Goal: Information Seeking & Learning: Learn about a topic

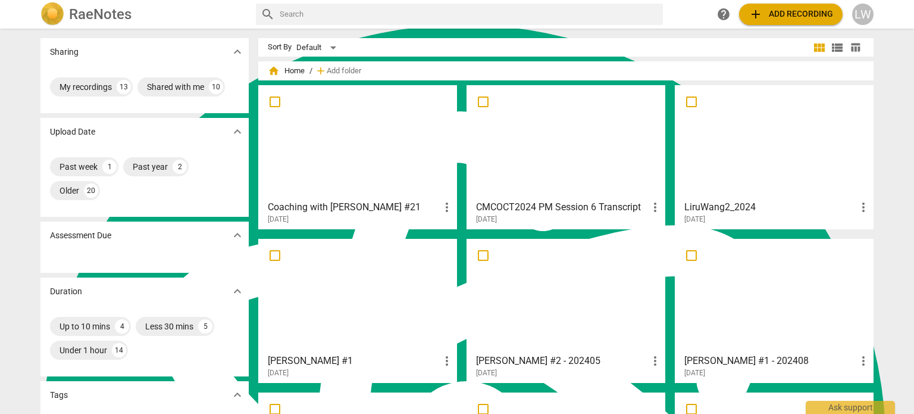
scroll to position [1096, 0]
click at [342, 152] on div at bounding box center [357, 141] width 190 height 105
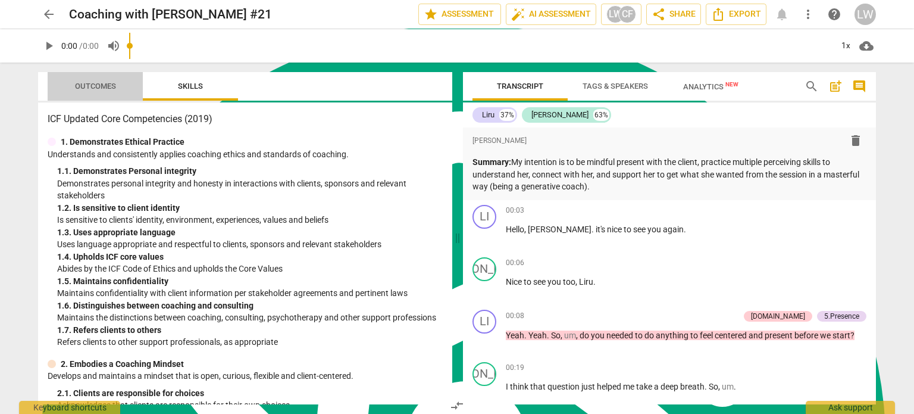
click at [93, 84] on span "Outcomes" at bounding box center [95, 86] width 41 height 9
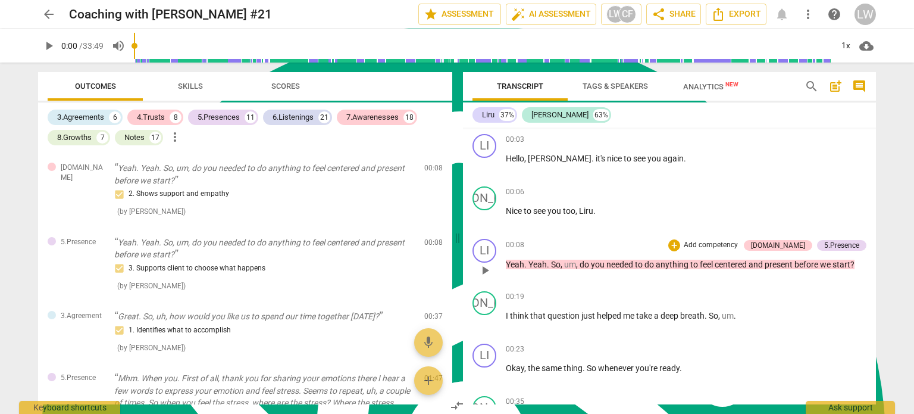
scroll to position [59, 0]
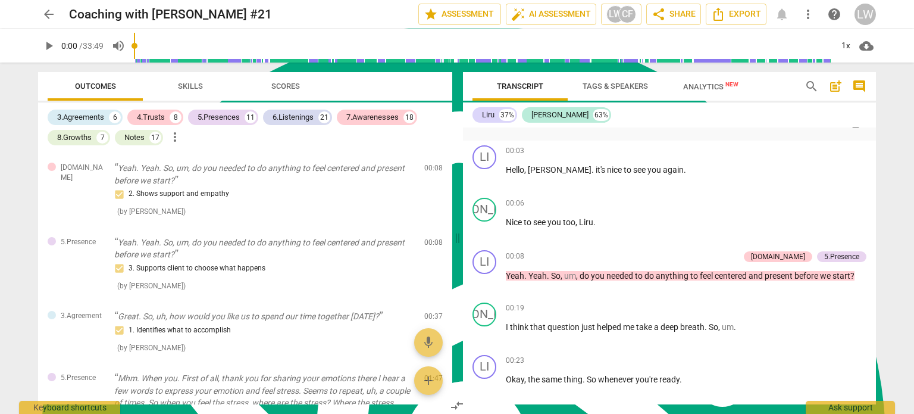
click at [705, 85] on span "Analytics New" at bounding box center [710, 86] width 55 height 9
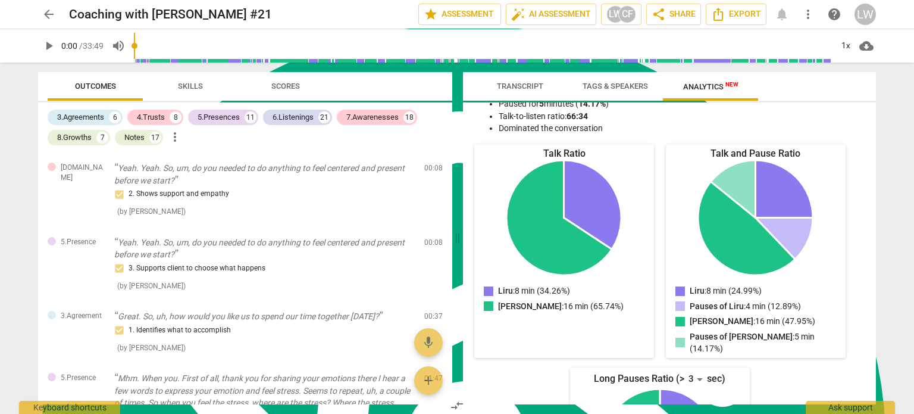
scroll to position [0, 0]
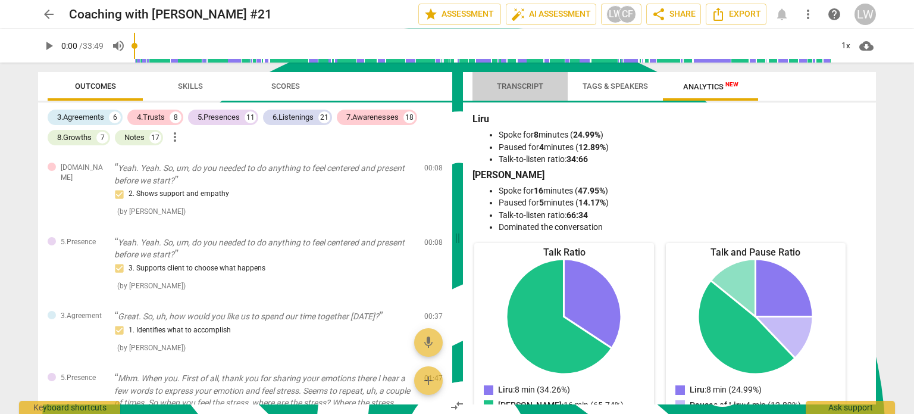
click at [515, 89] on span "Transcript" at bounding box center [520, 86] width 46 height 9
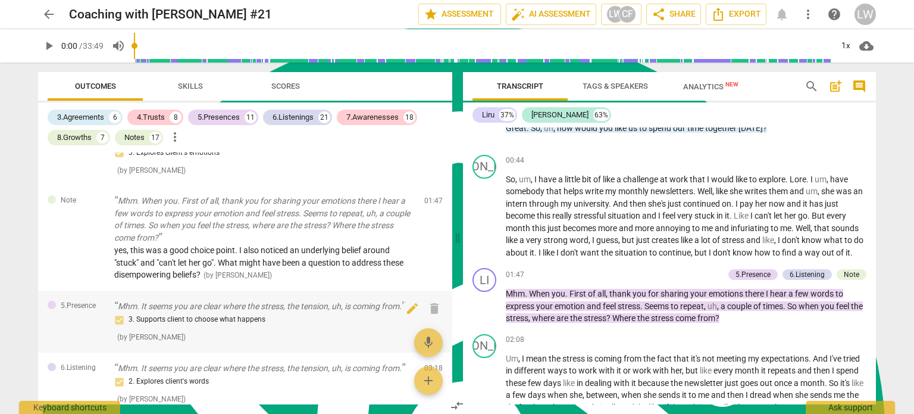
scroll to position [357, 0]
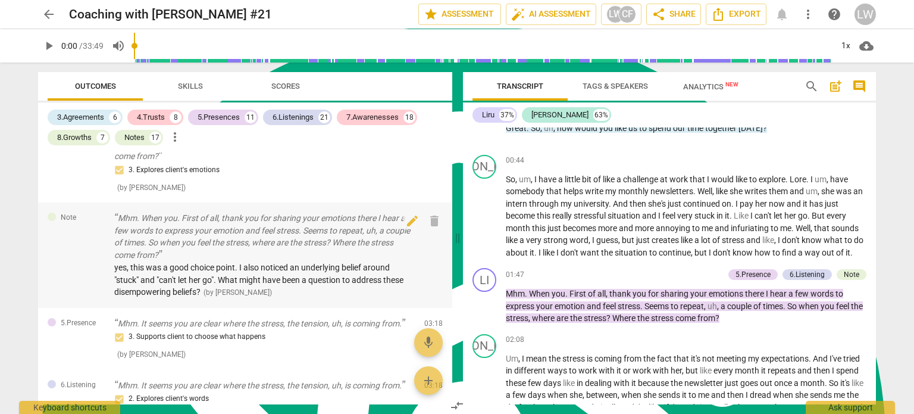
click at [339, 234] on p "Mhm. When you. First of all, thank you for sharing your emotions there I hear a…" at bounding box center [264, 236] width 300 height 49
click at [156, 192] on span "( by [PERSON_NAME] )" at bounding box center [151, 187] width 68 height 8
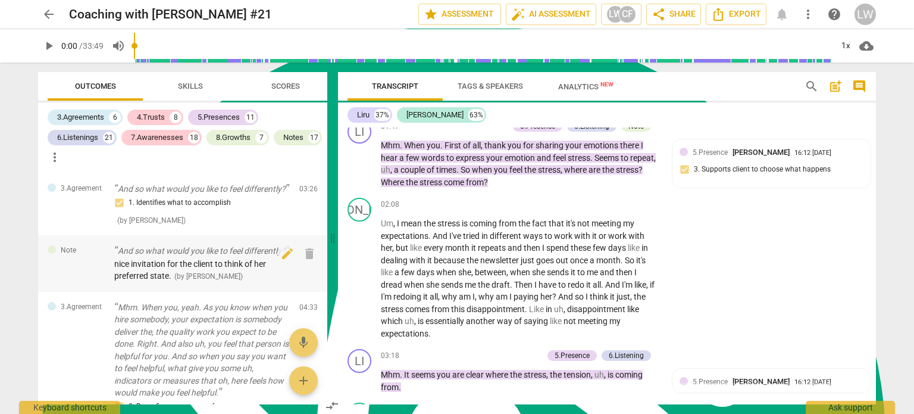
scroll to position [775, 0]
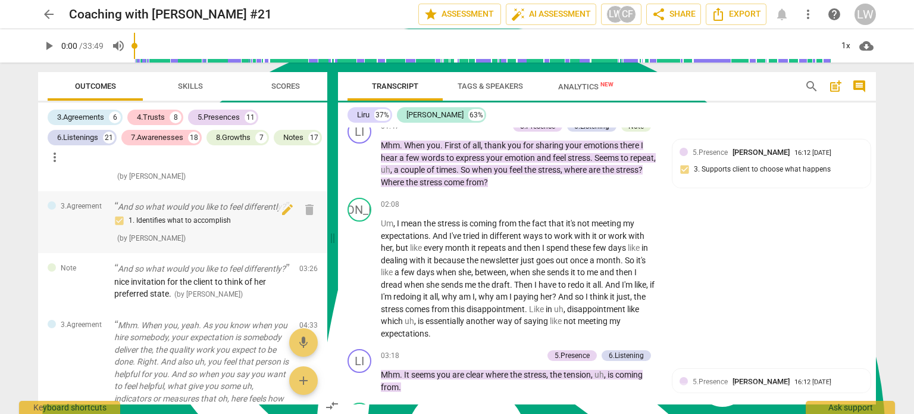
click at [215, 209] on p "And so what would you like to feel differently?" at bounding box center [202, 207] width 176 height 12
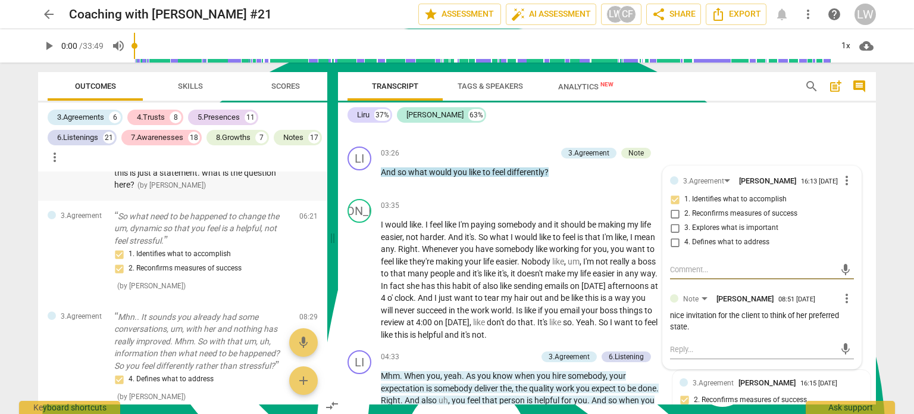
scroll to position [1429, 0]
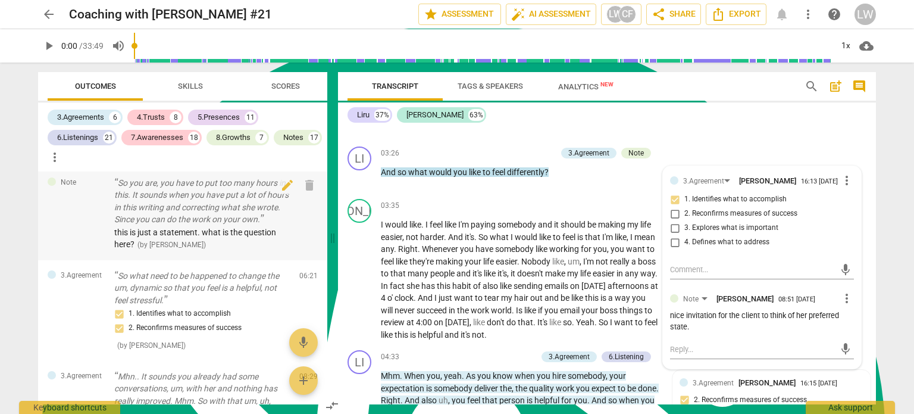
click at [220, 225] on p "So you are, you have to put too many hours in this. It sounds when you have put…" at bounding box center [202, 201] width 176 height 49
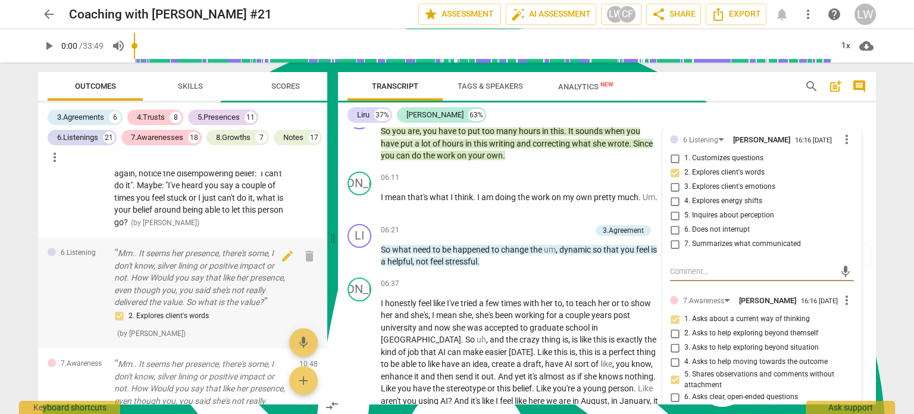
scroll to position [2441, 0]
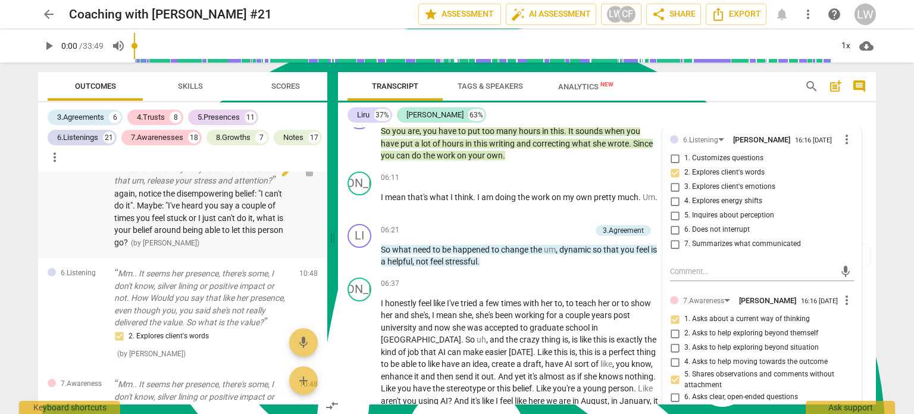
click at [152, 187] on p "What is in the way for you to make a decision that um, release your stress and …" at bounding box center [202, 174] width 176 height 24
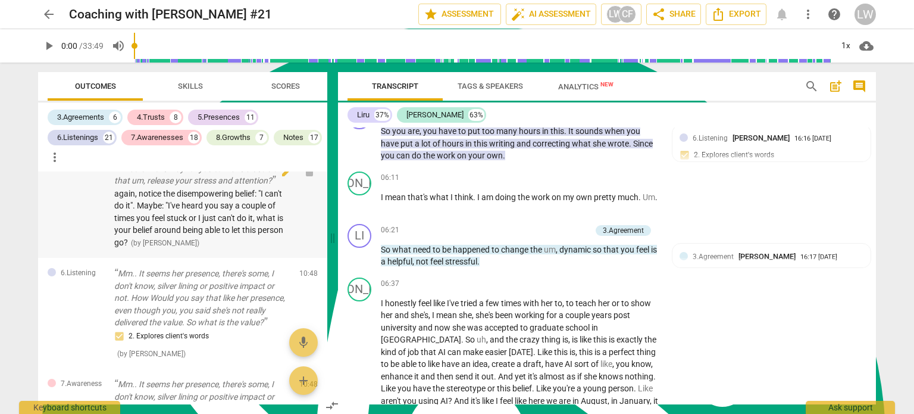
scroll to position [2163, 0]
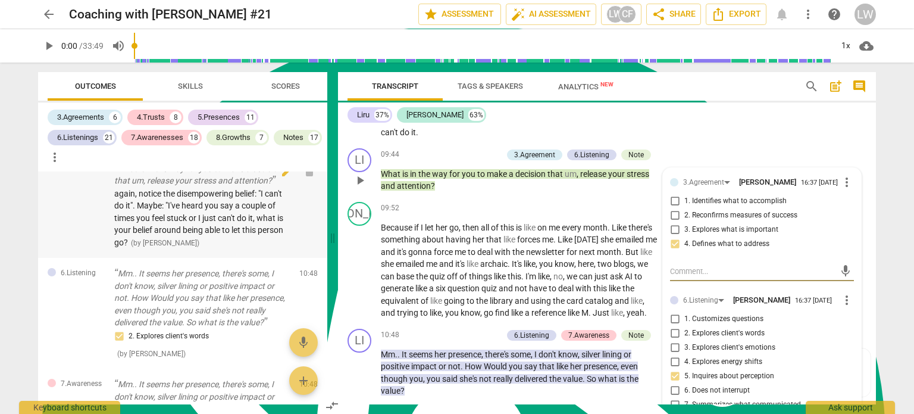
click at [152, 187] on p "What is in the way for you to make a decision that um, release your stress and …" at bounding box center [202, 174] width 176 height 24
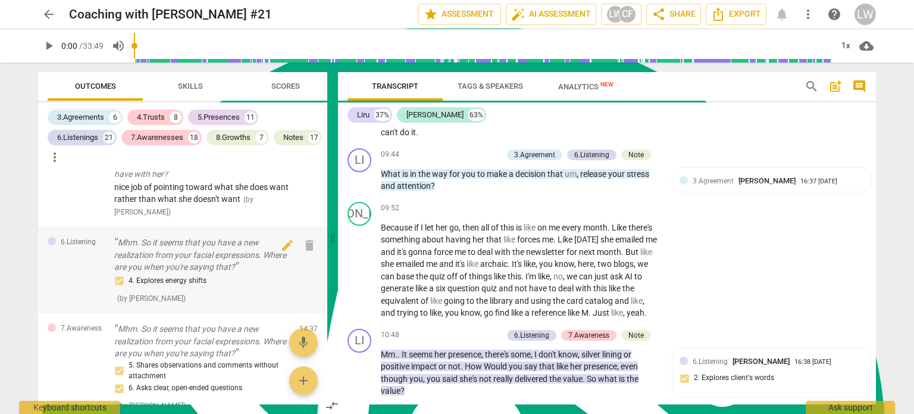
scroll to position [3512, 0]
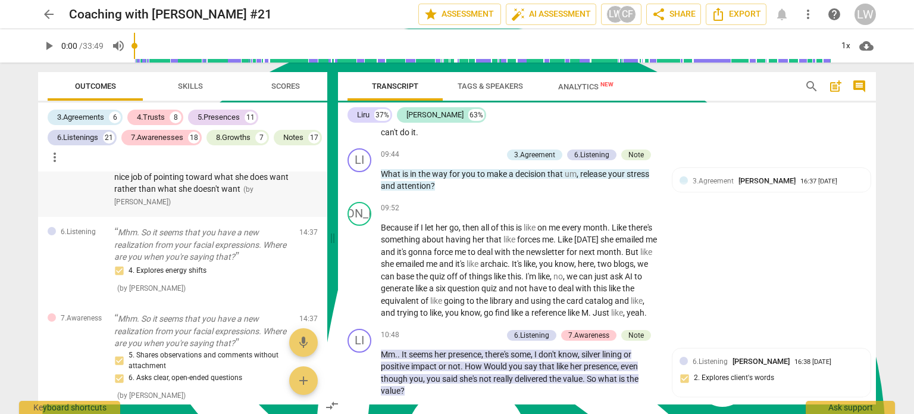
click at [228, 170] on p "Yeah, I sense there's um, a relationship, um, with her and also with the emotio…" at bounding box center [202, 139] width 176 height 61
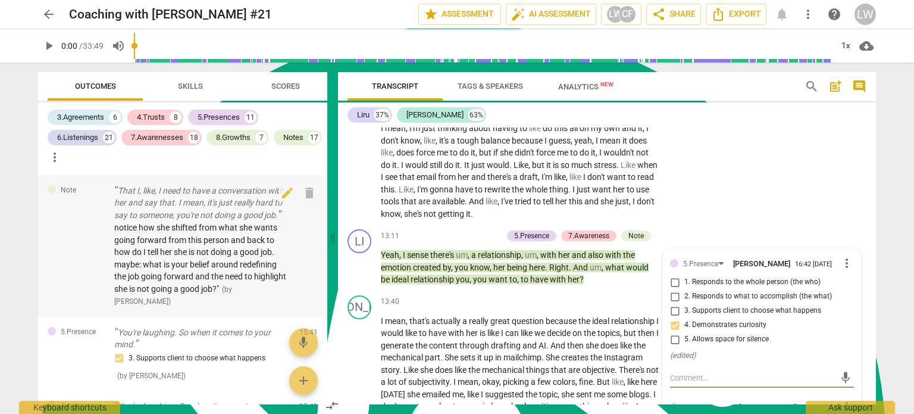
scroll to position [3869, 0]
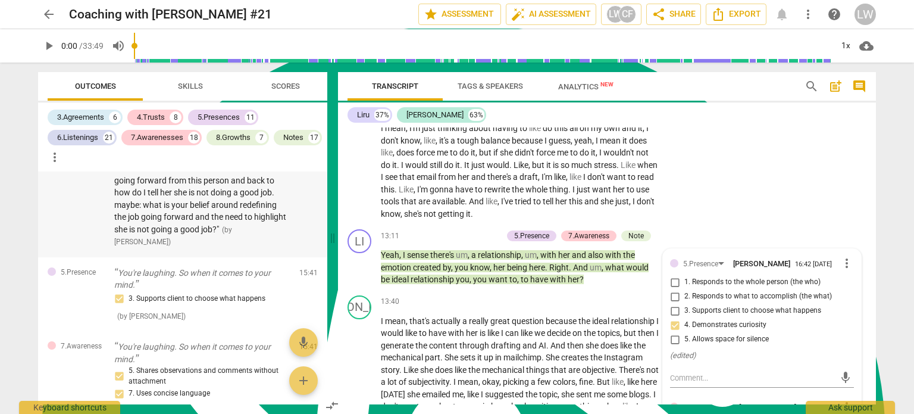
click at [205, 234] on span "notice how she shifted from what she wants going forward from this person and b…" at bounding box center [200, 198] width 172 height 71
click at [203, 234] on span "notice how she shifted from what she wants going forward from this person and b…" at bounding box center [200, 198] width 172 height 71
click at [203, 162] on p "That I, like, I need to have a conversation with her and say that. I mean, it's…" at bounding box center [202, 143] width 176 height 37
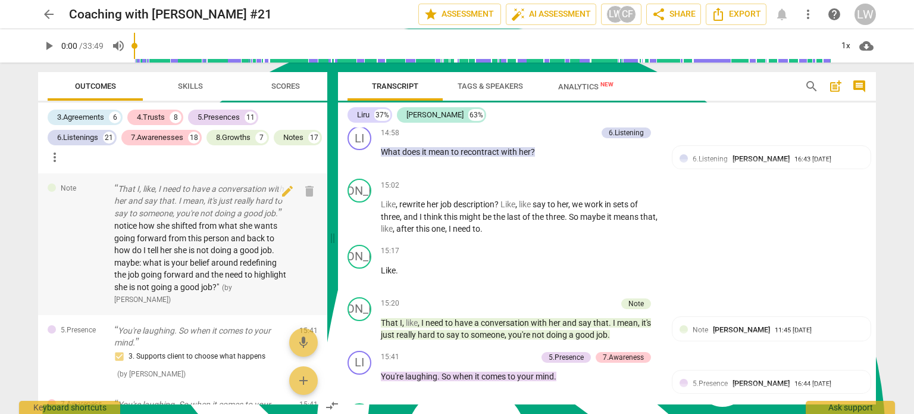
scroll to position [3809, 0]
click at [215, 221] on p "That I, like, I need to have a conversation with her and say that. I mean, it's…" at bounding box center [202, 202] width 176 height 37
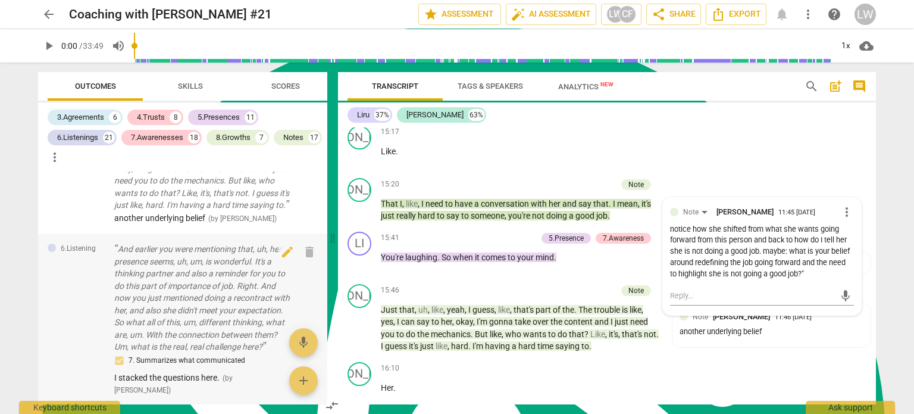
scroll to position [4107, 0]
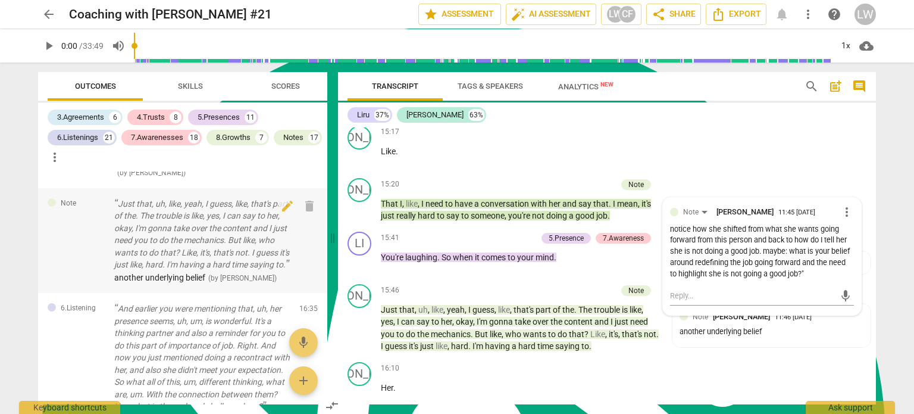
click at [217, 271] on p "Just that, uh, like, yeah, I guess, like, that's part of the. The trouble is li…" at bounding box center [202, 234] width 176 height 73
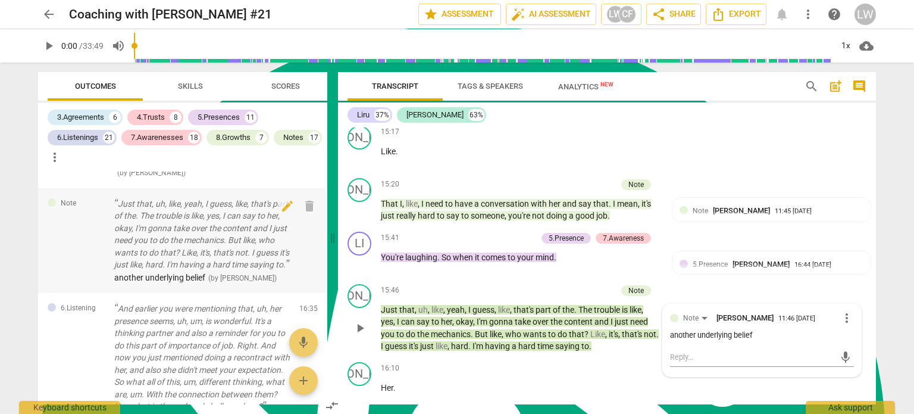
click at [217, 271] on p "Just that, uh, like, yeah, I guess, like, that's part of the. The trouble is li…" at bounding box center [202, 234] width 176 height 73
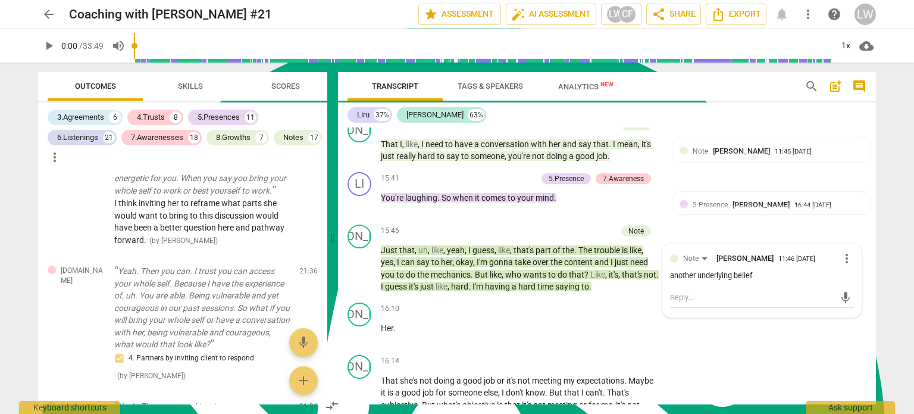
scroll to position [5713, 0]
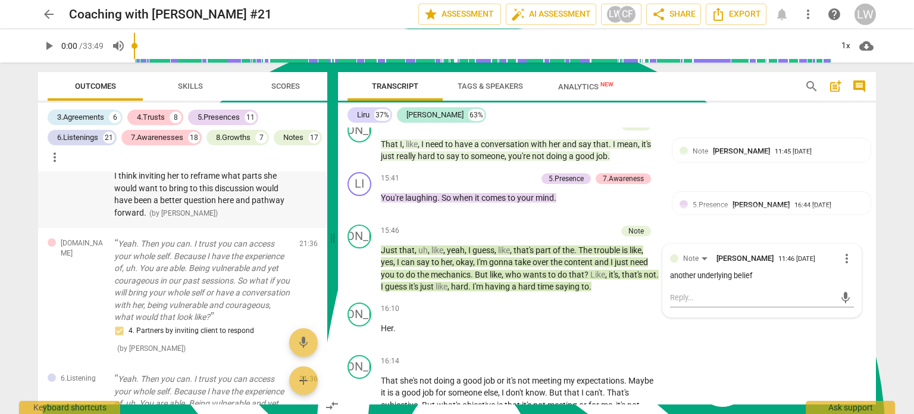
drag, startPoint x: 217, startPoint y: 221, endPoint x: 212, endPoint y: 224, distance: 6.4
click at [217, 170] on p "Yeah. Which sounds more, um, powerful and energetic for you. When you say you b…" at bounding box center [202, 151] width 176 height 37
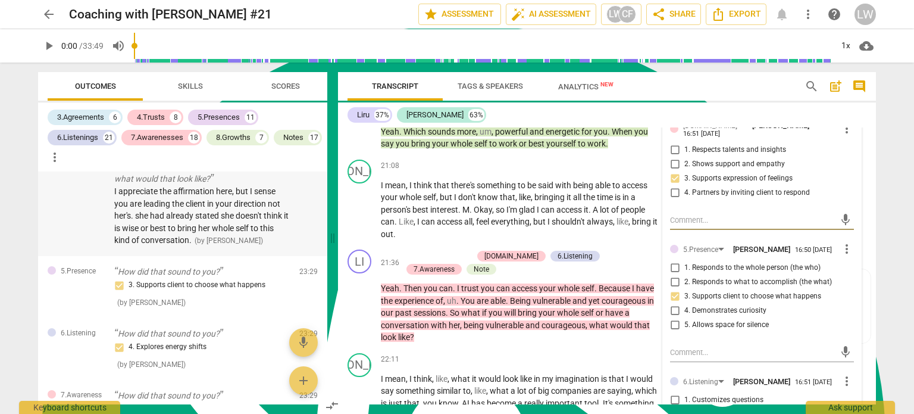
scroll to position [6248, 0]
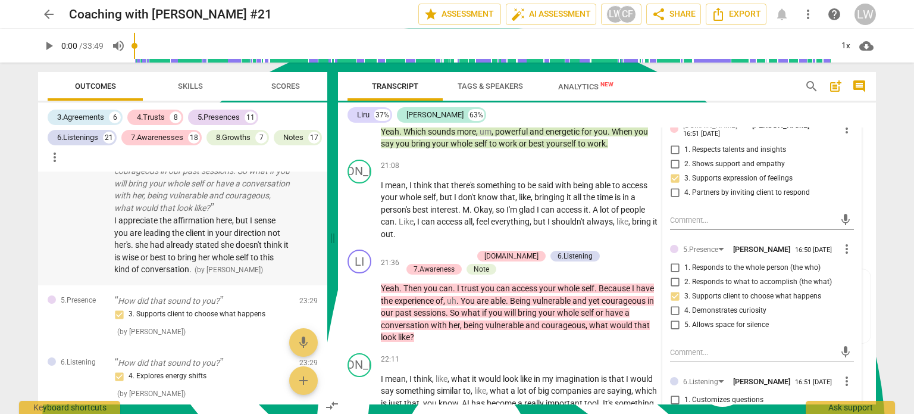
click at [241, 214] on p "Yeah. Then you can. I trust you can access your whole self. Because I have the …" at bounding box center [202, 172] width 176 height 86
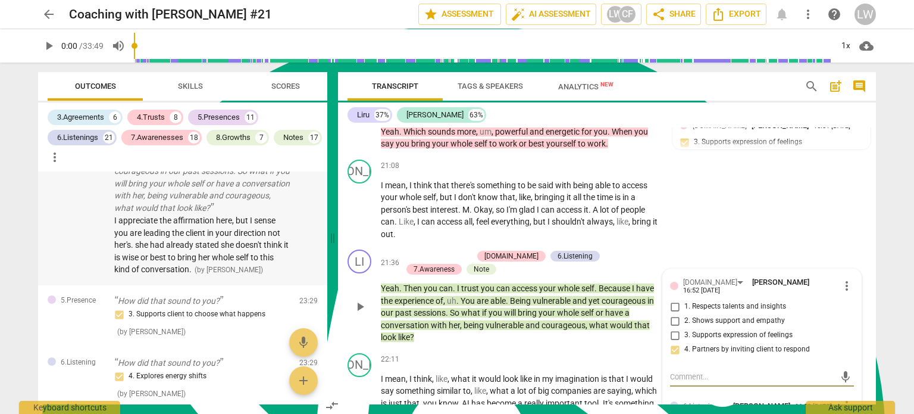
click at [237, 214] on p "Yeah. Then you can. I trust you can access your whole self. Because I have the …" at bounding box center [202, 172] width 176 height 86
click at [246, 214] on p "Yeah. Then you can. I trust you can access your whole self. Because I have the …" at bounding box center [202, 172] width 176 height 86
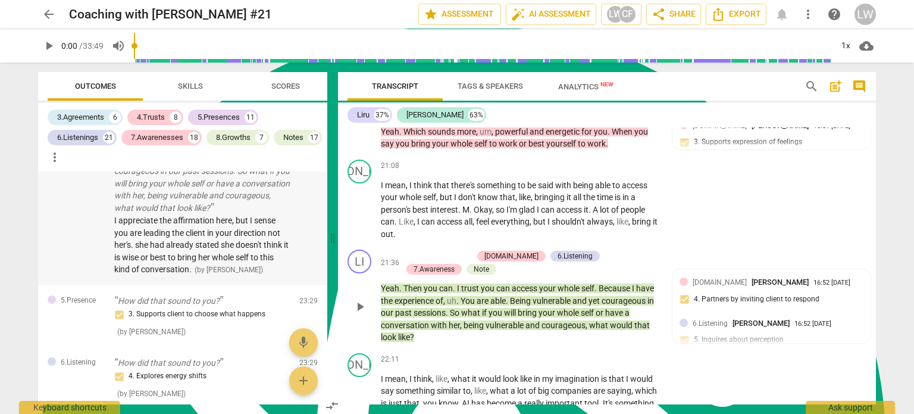
click at [240, 214] on p "Yeah. Then you can. I trust you can access your whole self. Because I have the …" at bounding box center [202, 172] width 176 height 86
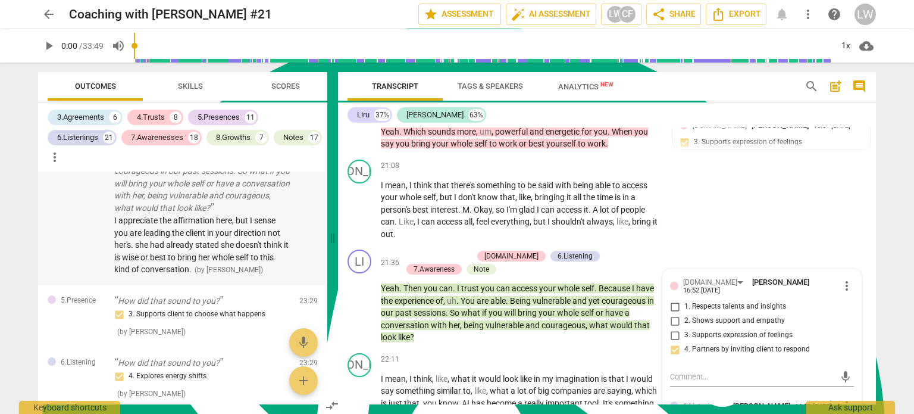
click at [239, 214] on p "Yeah. Then you can. I trust you can access your whole self. Because I have the …" at bounding box center [202, 172] width 176 height 86
type textarea "vulnerable"
click at [239, 214] on p "Yeah. Then you can. I trust you can access your whole self. Because I have the …" at bounding box center [202, 172] width 176 height 86
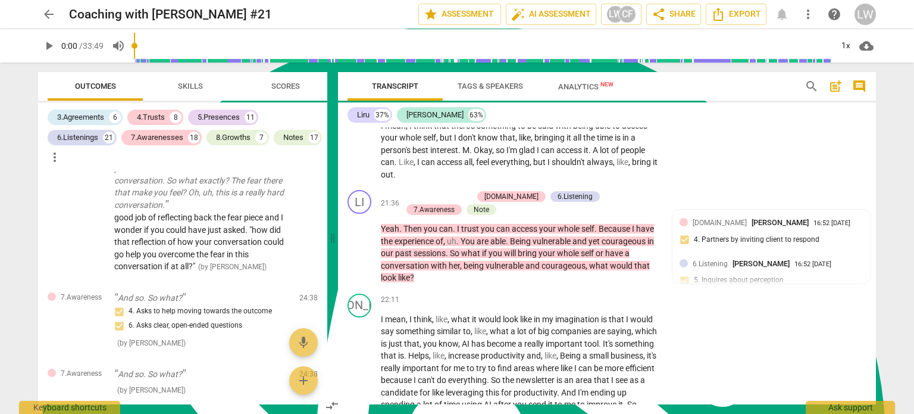
scroll to position [7141, 0]
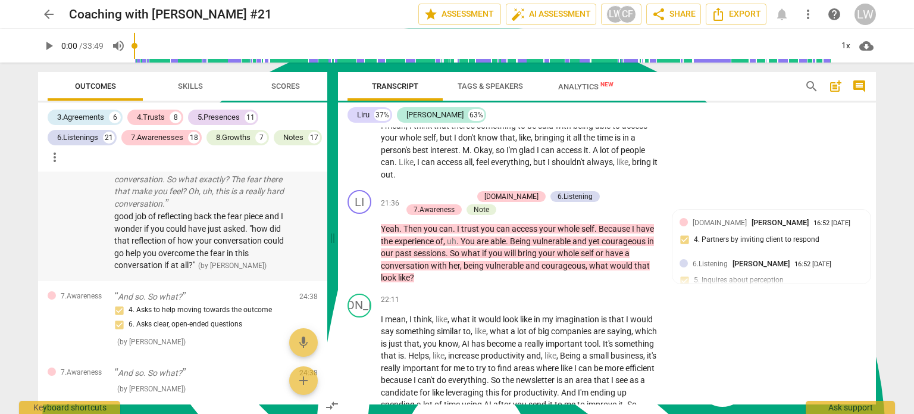
click at [191, 209] on p "Yeah. Mhm. So thank you for doing that. When you share that part with me, I fel…" at bounding box center [202, 161] width 176 height 98
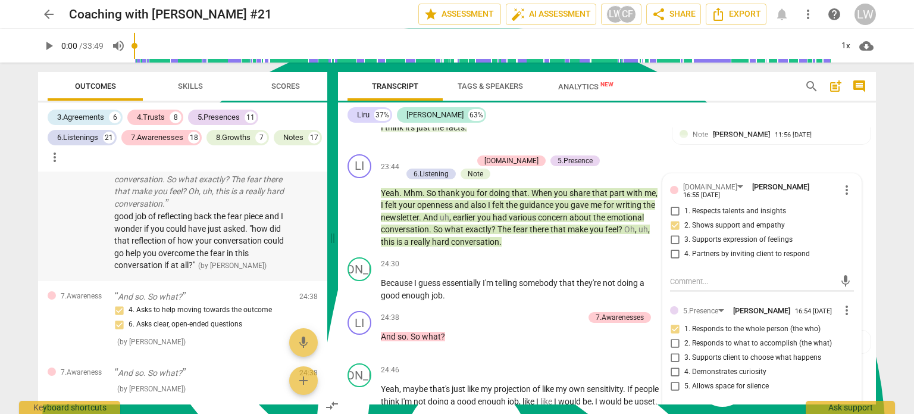
click at [207, 209] on p "Yeah. Mhm. So thank you for doing that. When you share that part with me, I fel…" at bounding box center [202, 161] width 176 height 98
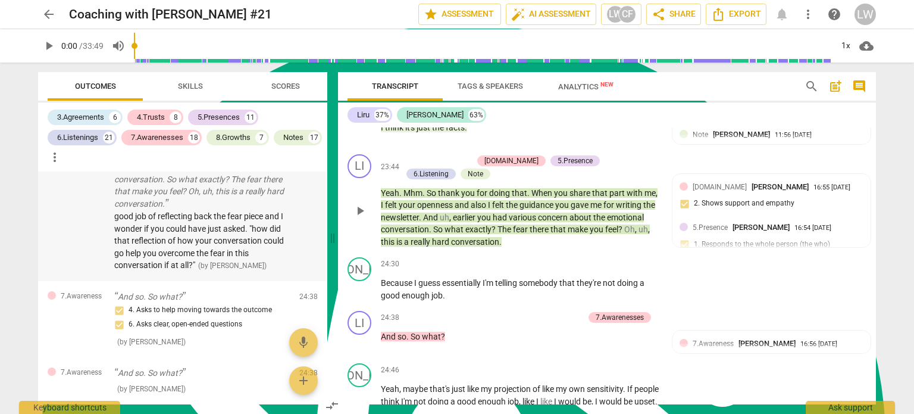
click at [207, 209] on p "Yeah. Mhm. So thank you for doing that. When you share that part with me, I fel…" at bounding box center [202, 161] width 176 height 98
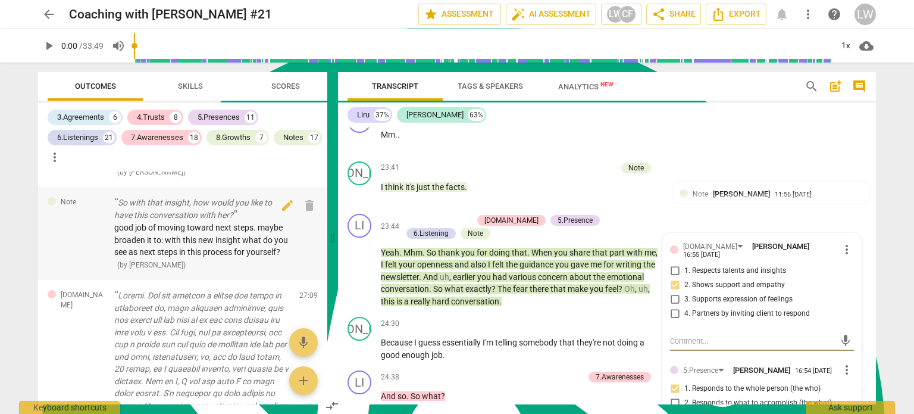
scroll to position [7676, 0]
click at [205, 218] on p "So with that insight, how would you like to have this conversation with her?" at bounding box center [202, 206] width 176 height 24
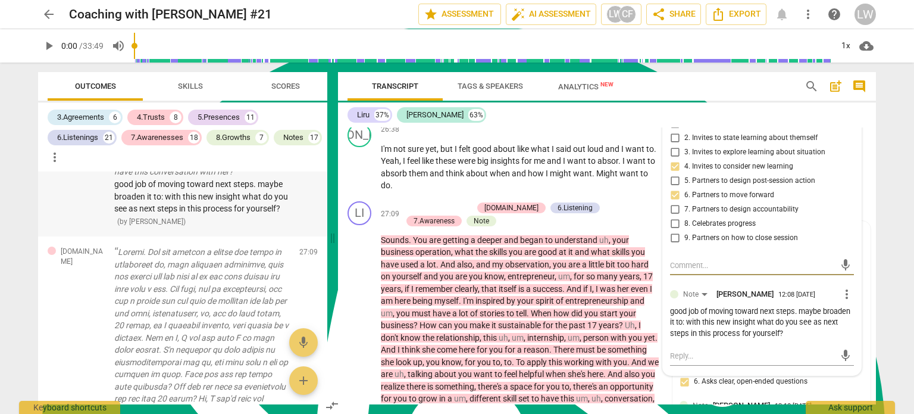
scroll to position [7736, 0]
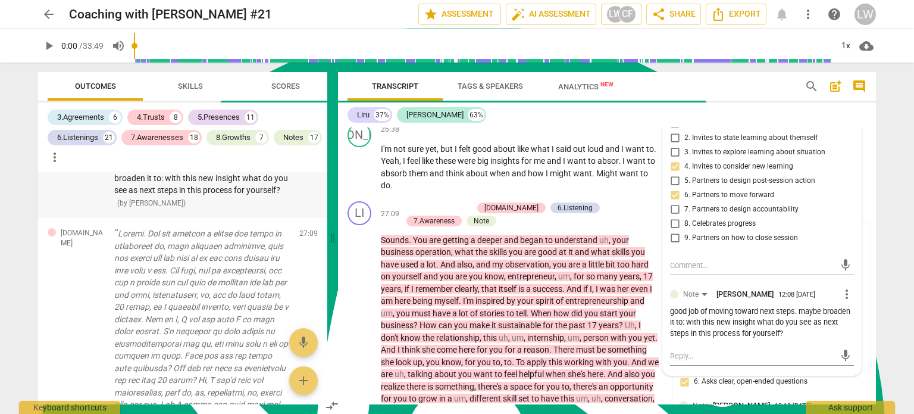
click at [195, 159] on p "So with that insight, how would you like to have this conversation with her?" at bounding box center [202, 146] width 176 height 24
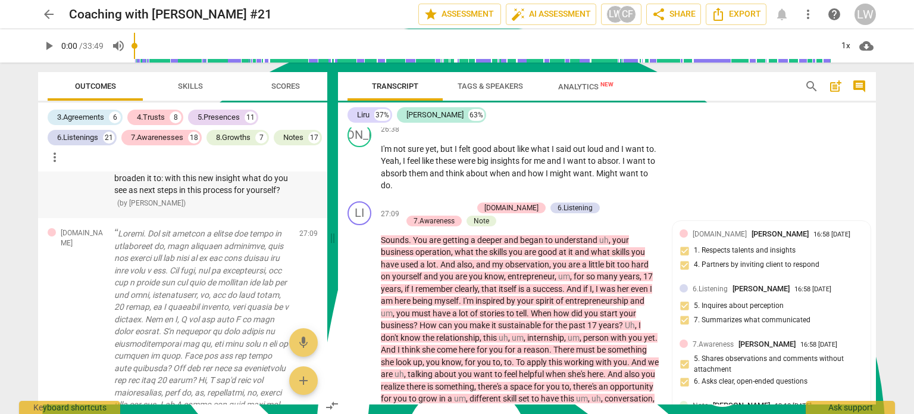
click at [211, 159] on p "So with that insight, how would you like to have this conversation with her?" at bounding box center [202, 146] width 176 height 24
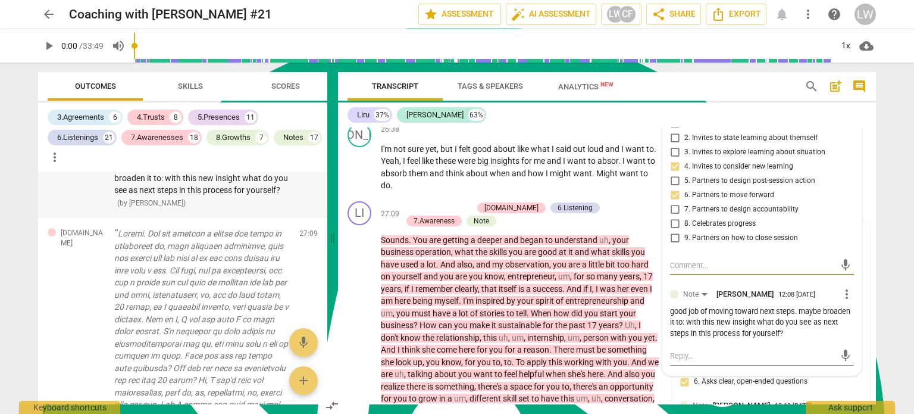
click at [211, 159] on p "So with that insight, how would you like to have this conversation with her?" at bounding box center [202, 146] width 176 height 24
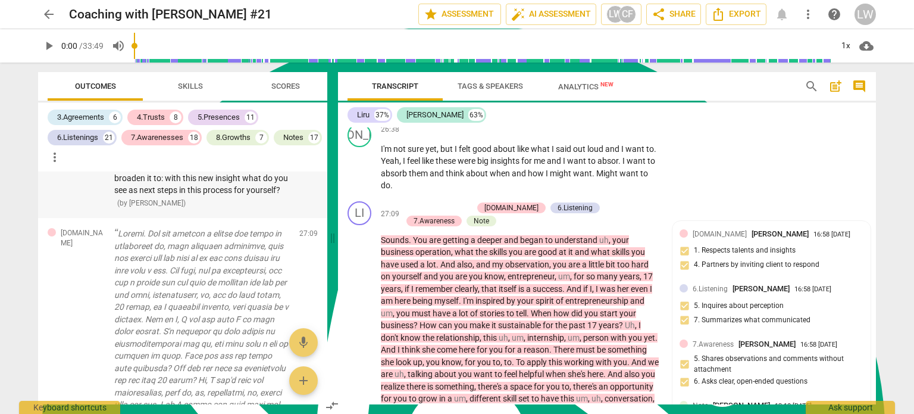
drag, startPoint x: 214, startPoint y: 216, endPoint x: 314, endPoint y: 230, distance: 101.0
click at [214, 159] on p "So with that insight, how would you like to have this conversation with her?" at bounding box center [202, 146] width 176 height 24
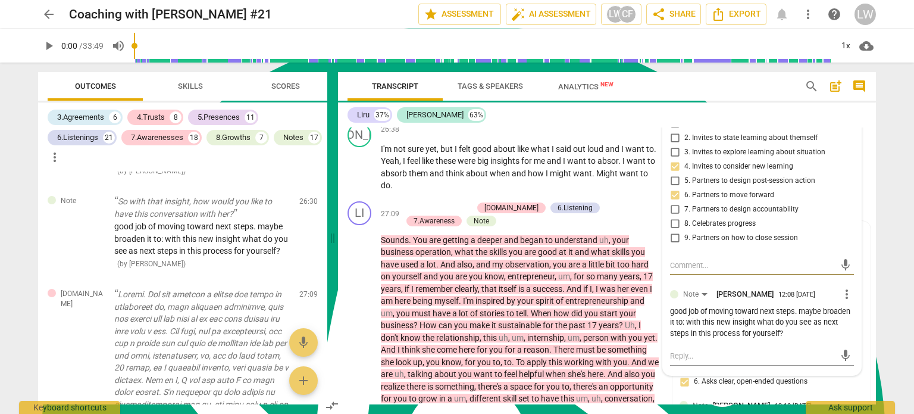
scroll to position [7676, 0]
click at [155, 218] on p "So with that insight, how would you like to have this conversation with her?" at bounding box center [202, 206] width 176 height 24
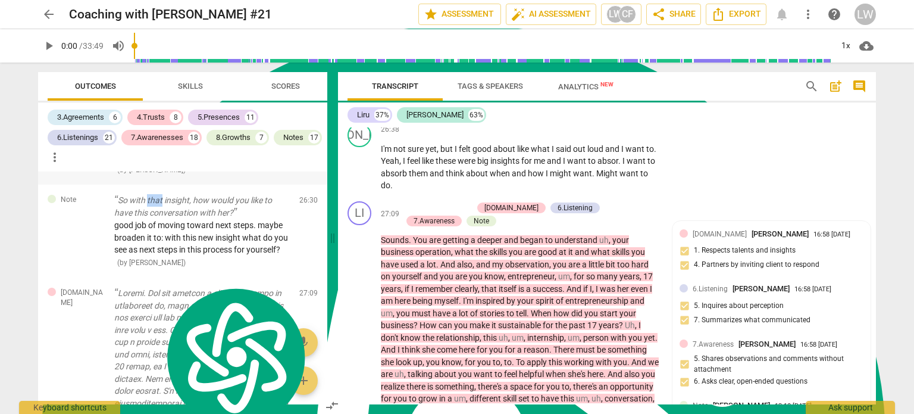
click at [199, 130] on p "So with that insight, how would you like to have this conversation with her?" at bounding box center [202, 118] width 176 height 24
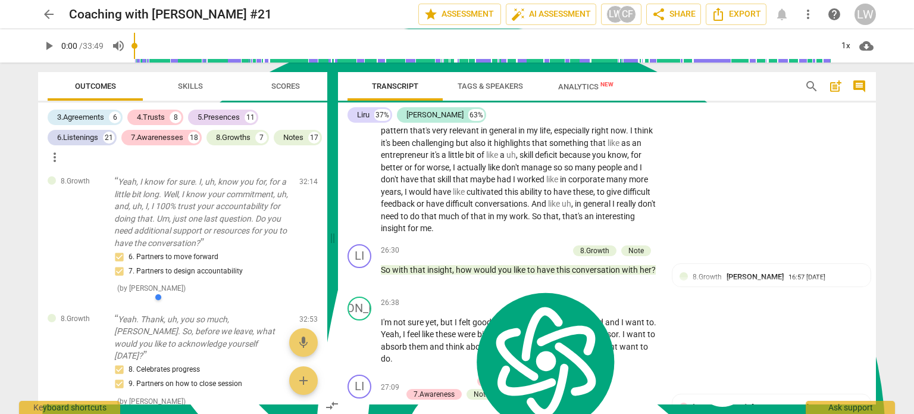
scroll to position [9818, 0]
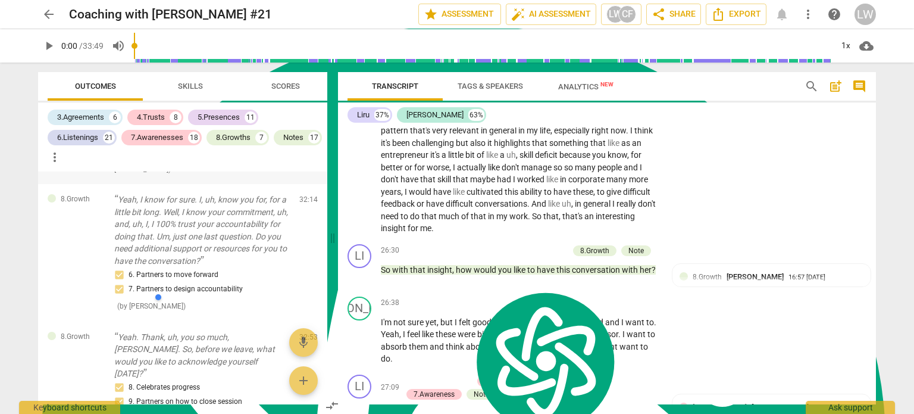
click at [198, 137] on p "Of course you, you can do it. Because I already knew from our previous session …" at bounding box center [202, 95] width 176 height 86
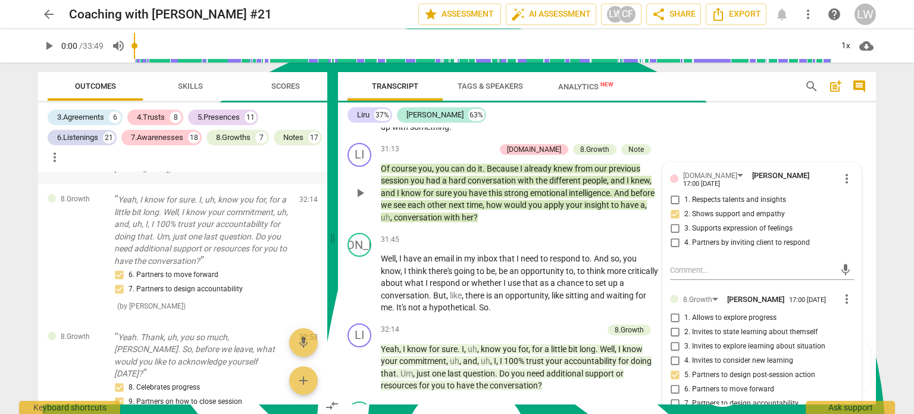
click at [189, 137] on p "Of course you, you can do it. Because I already knew from our previous session …" at bounding box center [202, 95] width 176 height 86
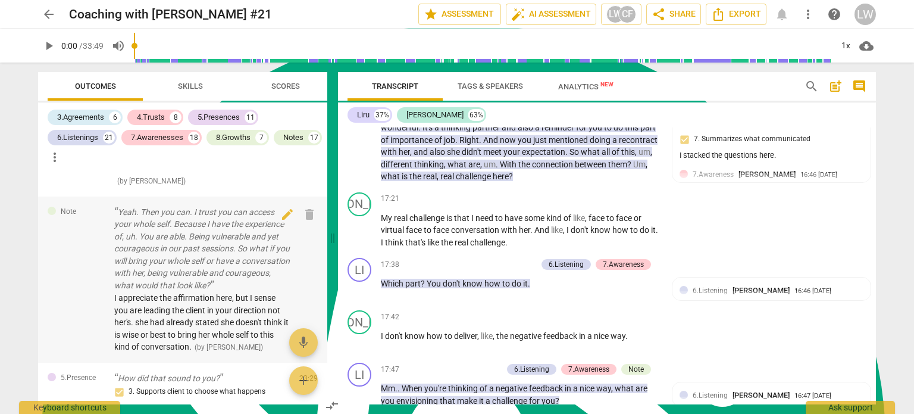
scroll to position [6290, 0]
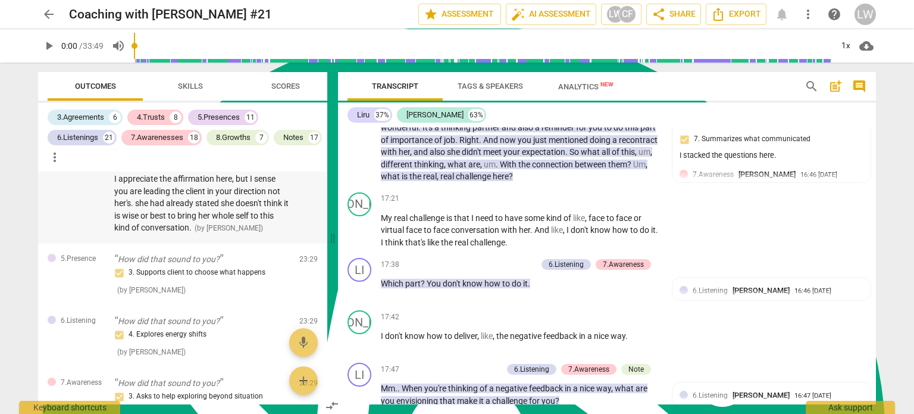
click at [233, 232] on span "( by [PERSON_NAME] )" at bounding box center [229, 228] width 68 height 8
click at [201, 173] on p "Yeah. Then you can. I trust you can access your whole self. Because I have the …" at bounding box center [202, 130] width 176 height 86
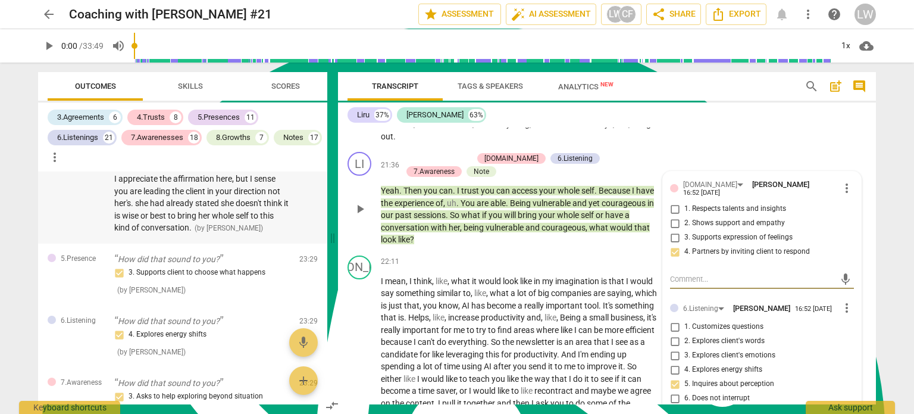
click at [204, 173] on p "Yeah. Then you can. I trust you can access your whole self. Because I have the …" at bounding box center [202, 130] width 176 height 86
